Goal: Check status: Check status

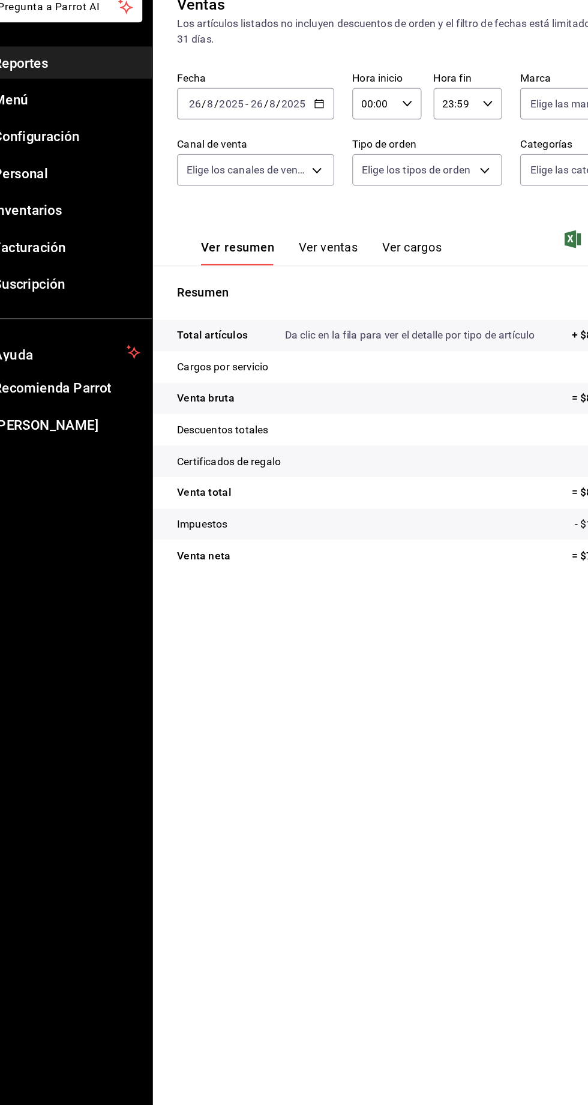
click at [238, 160] on input "26" at bounding box center [238, 162] width 11 height 10
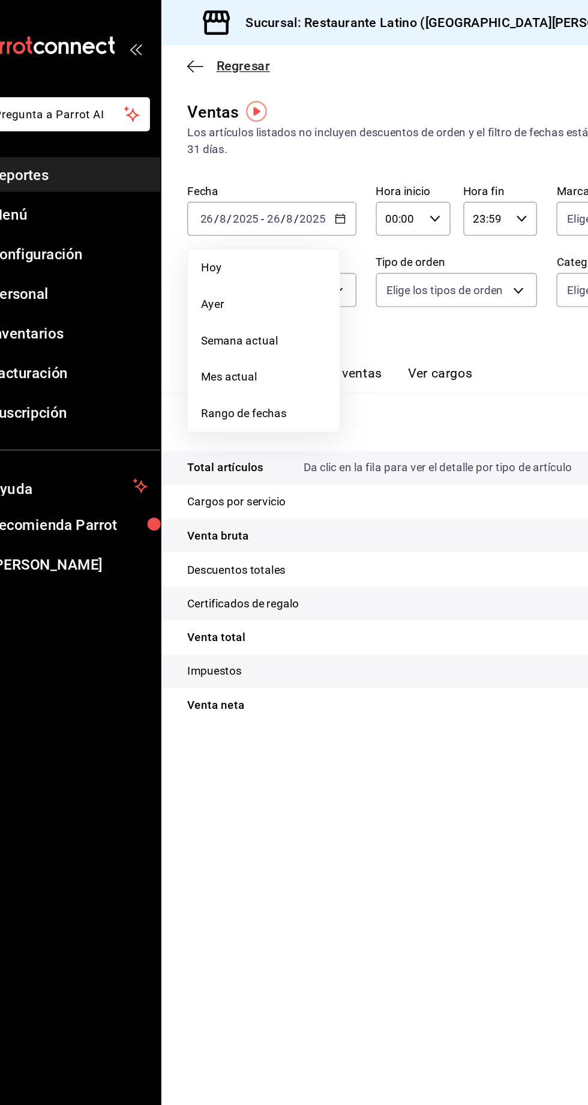
click at [200, 49] on span "Regresar" at bounding box center [217, 48] width 40 height 11
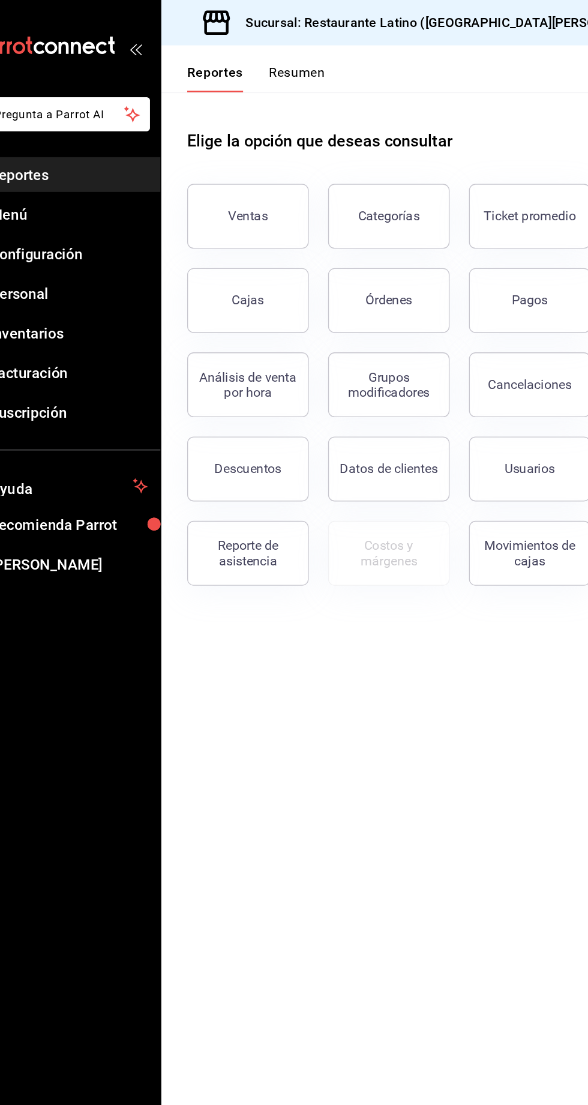
click at [265, 53] on button "Resumen" at bounding box center [256, 58] width 41 height 20
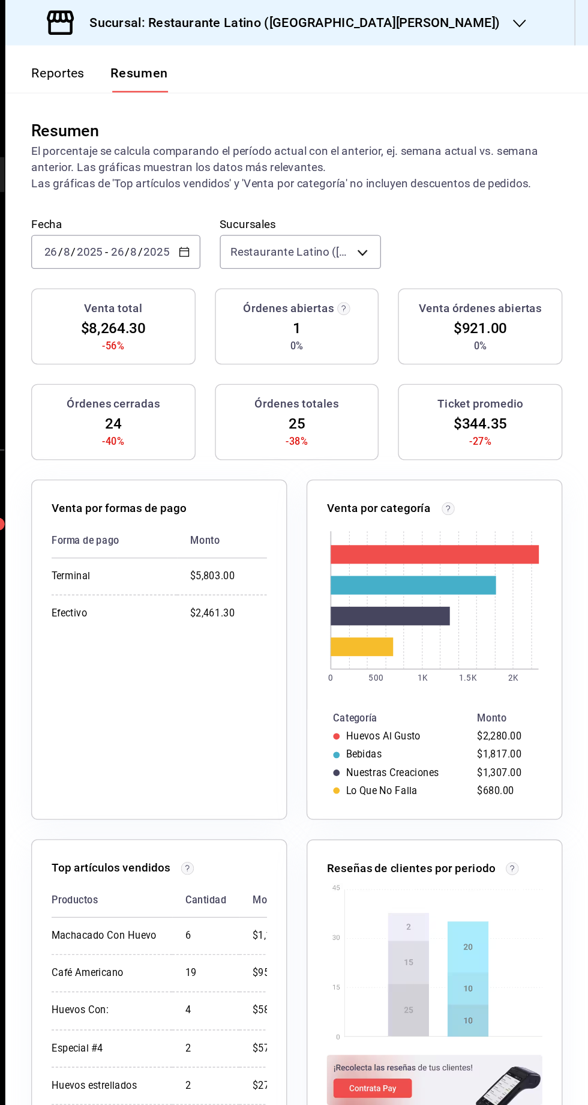
click at [364, 23] on h3 "Sucursal: Restaurante Latino ([GEOGRAPHIC_DATA][PERSON_NAME])" at bounding box center [366, 17] width 314 height 14
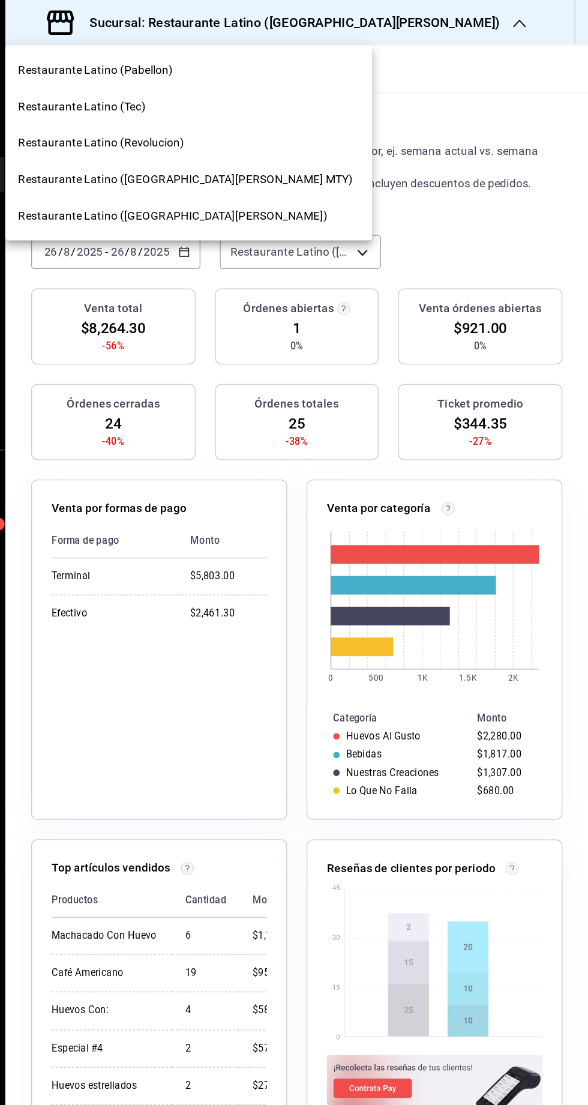
click at [255, 106] on span "Restaurante Latino (Revolucion)" at bounding box center [227, 106] width 123 height 13
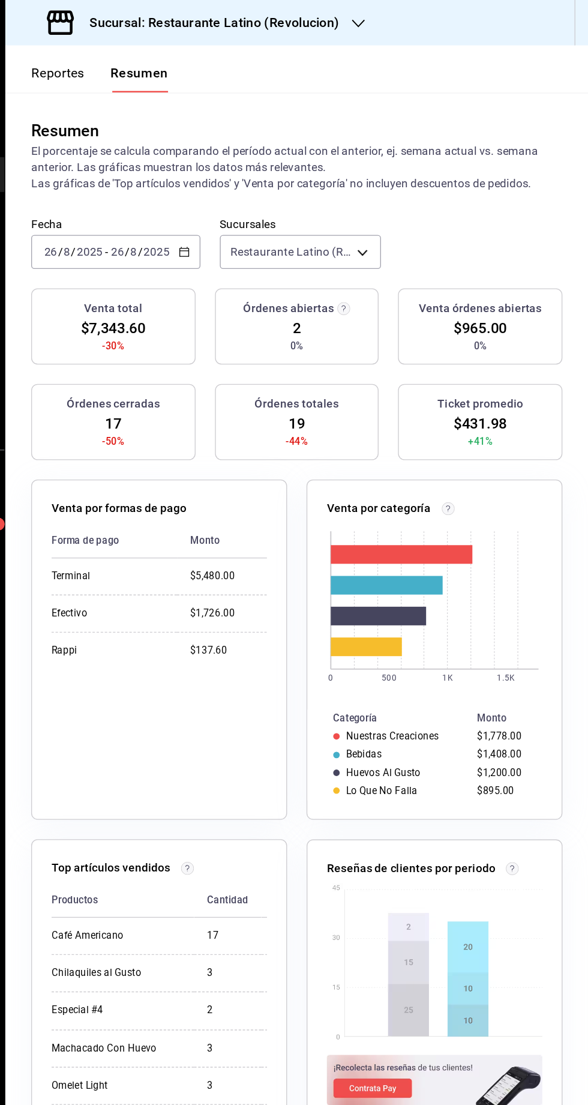
click at [326, 20] on h3 "Sucursal: Restaurante Latino (Revolucion)" at bounding box center [306, 17] width 194 height 14
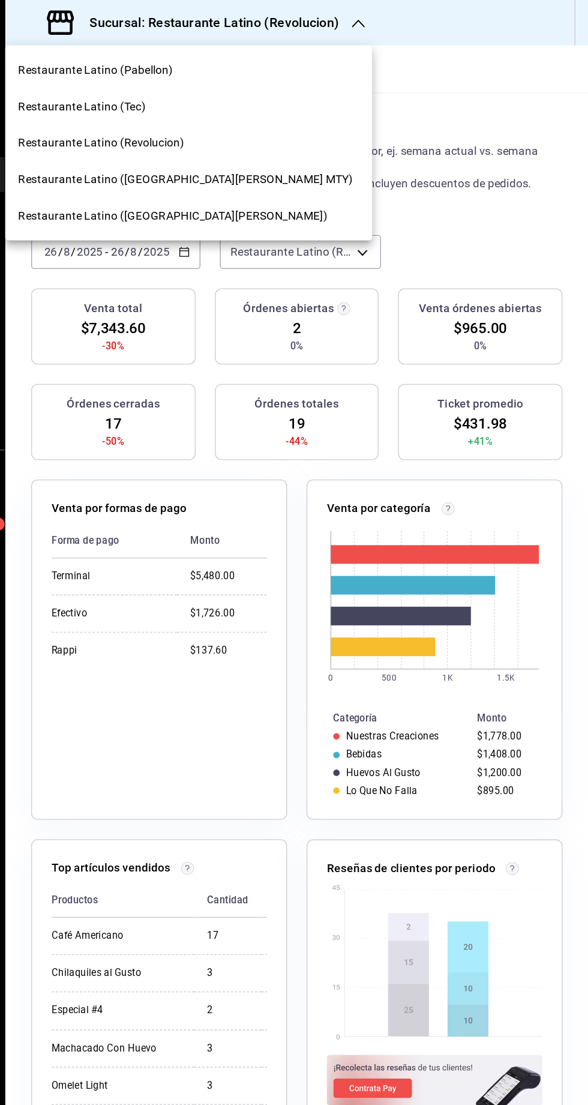
click at [240, 54] on span "Restaurante Latino (Pabellon)" at bounding box center [223, 52] width 115 height 13
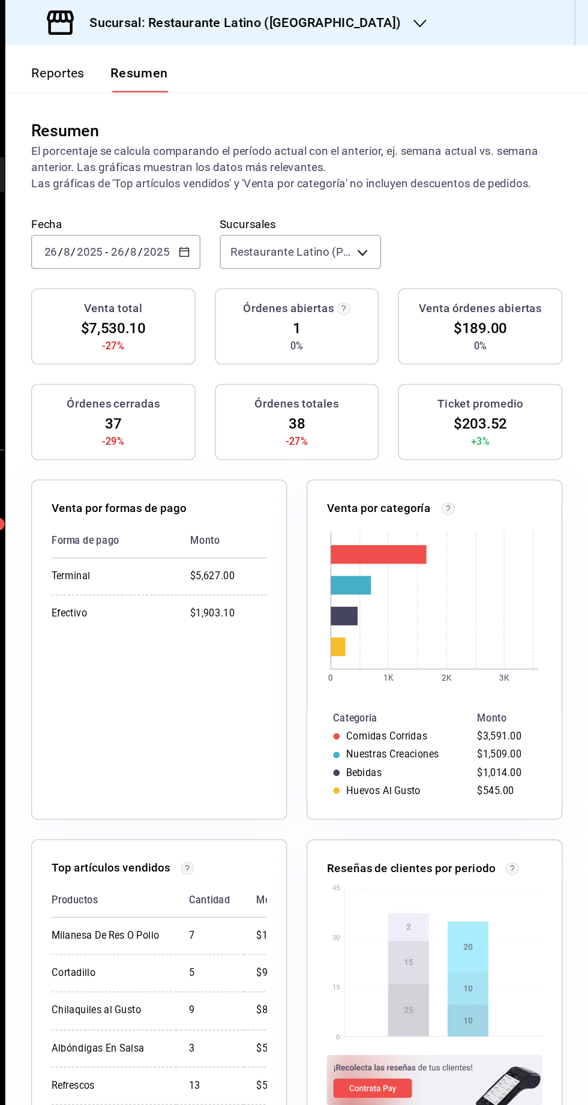
click at [327, 29] on div "Sucursal: Restaurante Latino ([GEOGRAPHIC_DATA])" at bounding box center [319, 17] width 307 height 34
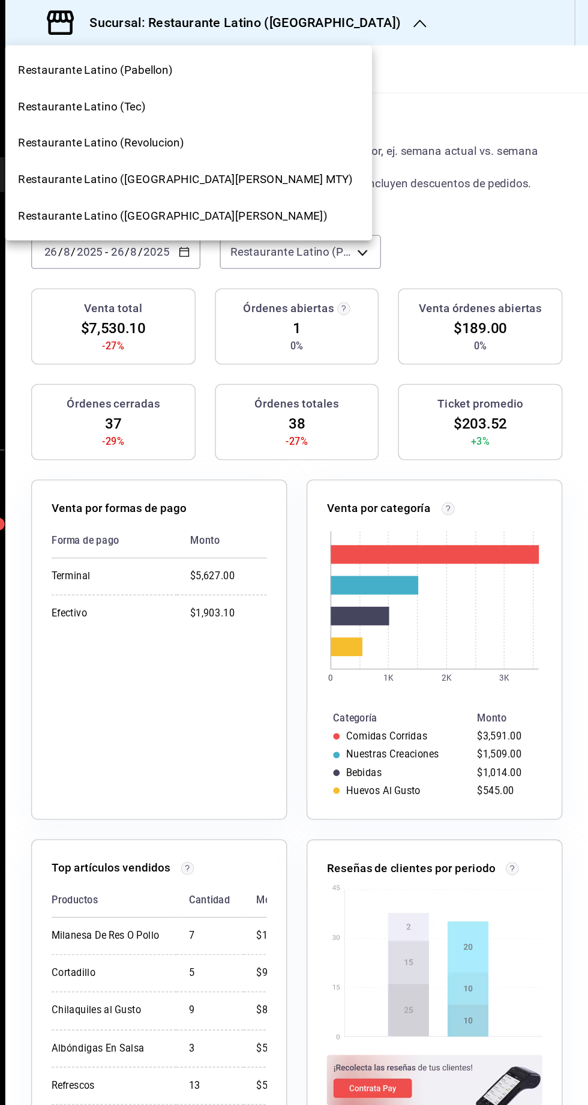
click at [258, 136] on span "Restaurante Latino ([GEOGRAPHIC_DATA][PERSON_NAME] MTY)" at bounding box center [290, 133] width 248 height 13
